Goal: Find specific page/section: Find specific page/section

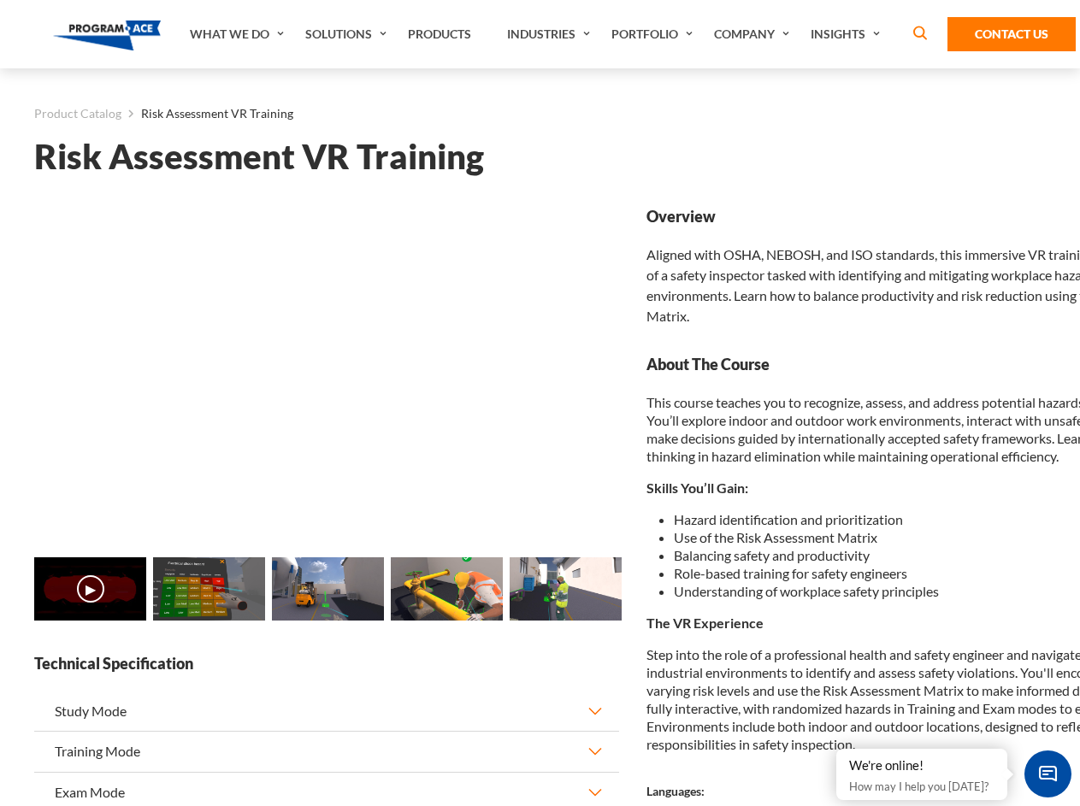
click at [348, 34] on link "Solutions" at bounding box center [348, 34] width 103 height 68
click at [0, 0] on div "AI & Computer Vision Solutions Computer Vision Quality Control AI tools for fas…" at bounding box center [0, 0] width 0 height 0
click at [0, 0] on div "AI & Computer Vision Solutions Virtual Training Solutions Virtual Tour Solution…" at bounding box center [0, 0] width 0 height 0
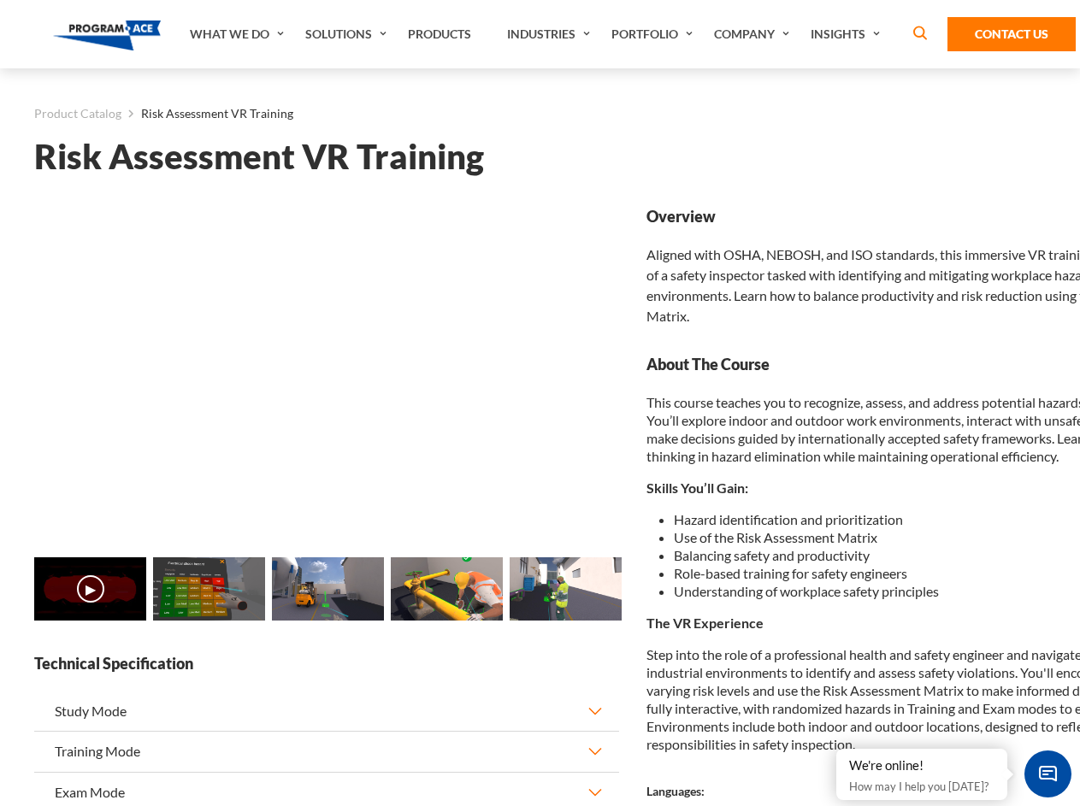
click at [0, 0] on div "AI & Computer Vision Solutions Virtual Training Solutions Virtual Tour Solution…" at bounding box center [0, 0] width 0 height 0
click at [0, 0] on div "AI & Computer Vision Solutions Computer Vision Quality Control AI tools for fas…" at bounding box center [0, 0] width 0 height 0
